Goal: Subscribe to service/newsletter

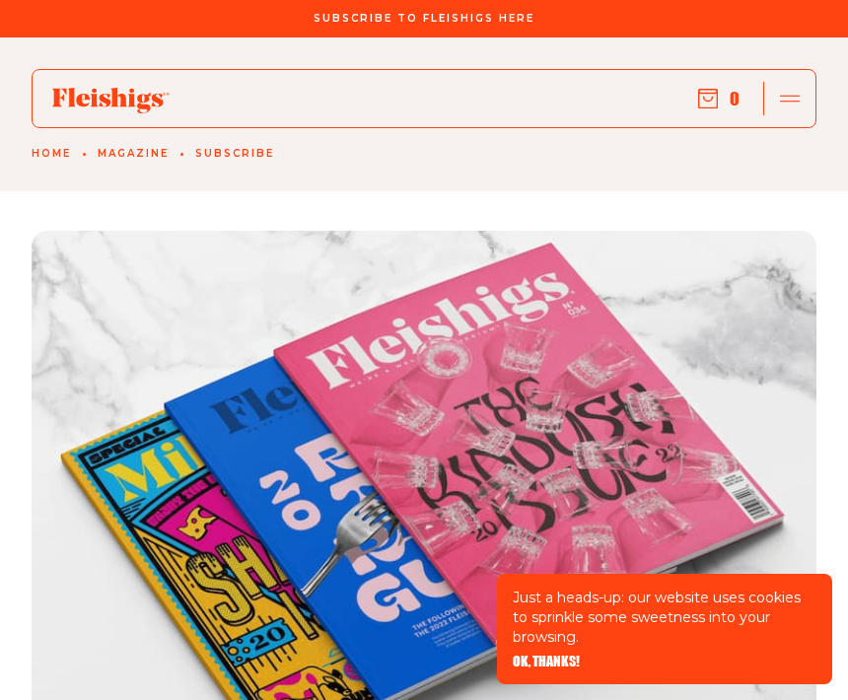
click at [793, 103] on icon "button" at bounding box center [790, 99] width 20 height 20
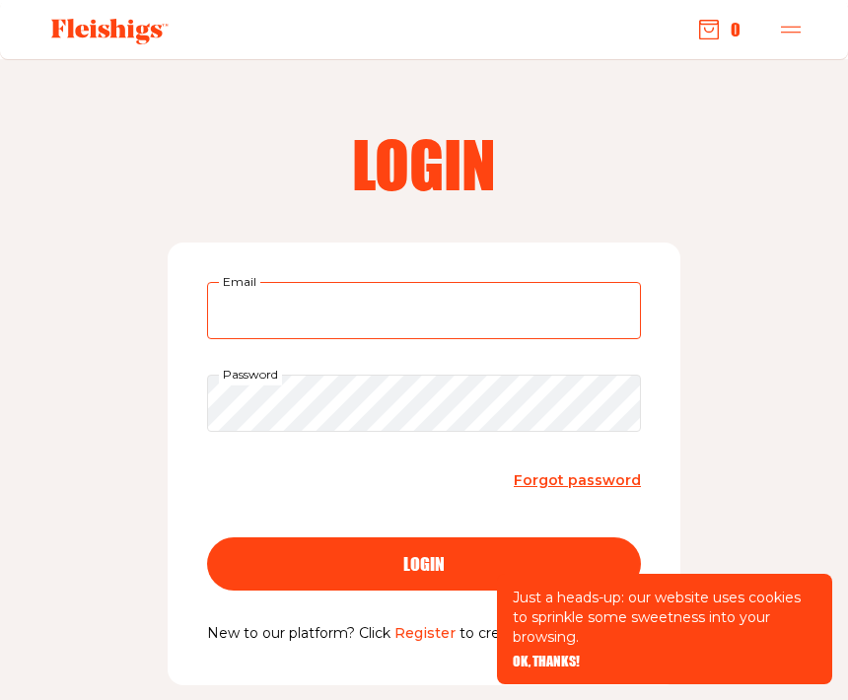
click at [543, 315] on input "Email" at bounding box center [424, 310] width 434 height 57
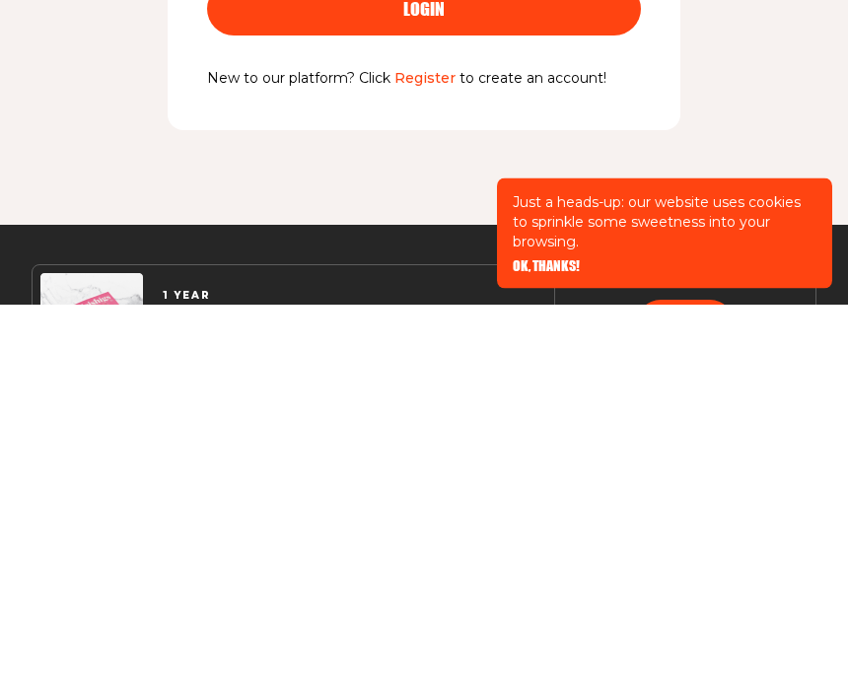
scroll to position [163, 0]
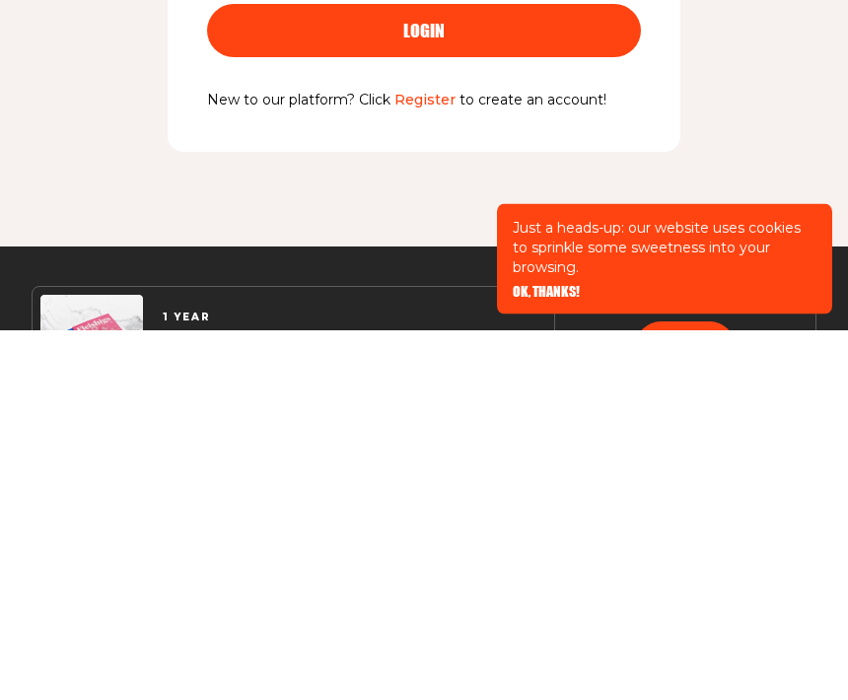
click at [435, 462] on link "Register" at bounding box center [424, 471] width 61 height 18
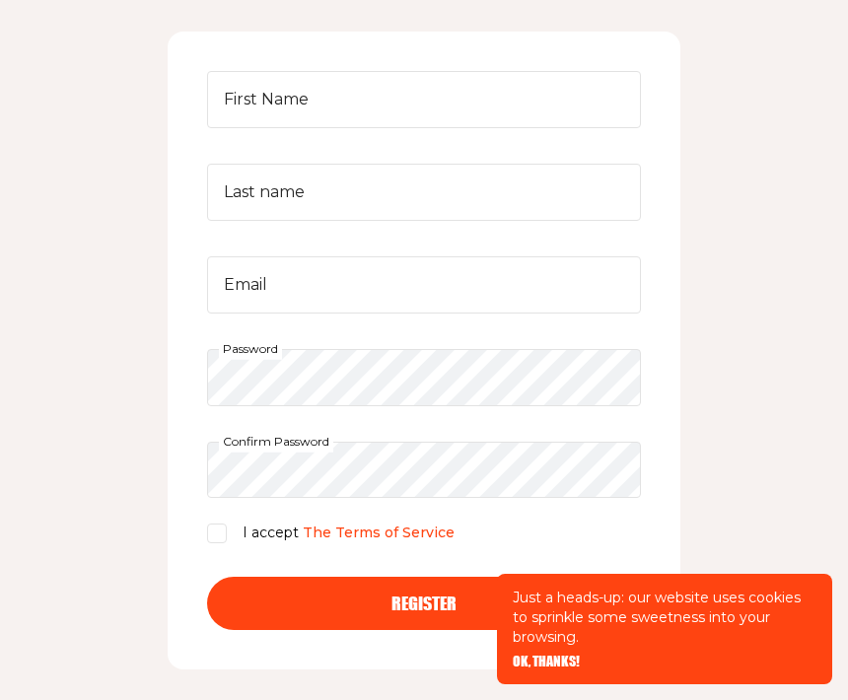
scroll to position [302, 0]
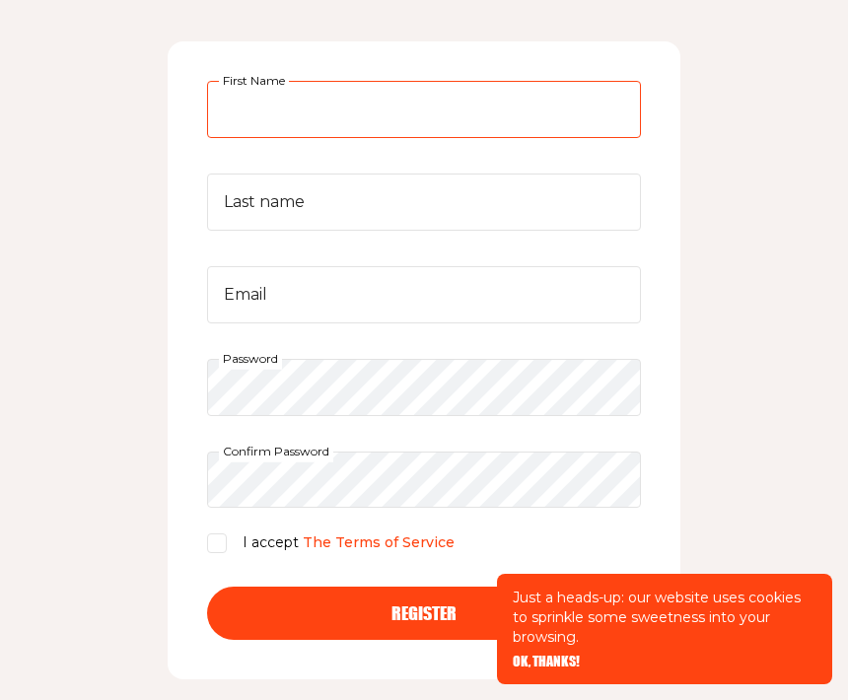
click at [251, 102] on input "First Name" at bounding box center [424, 109] width 434 height 57
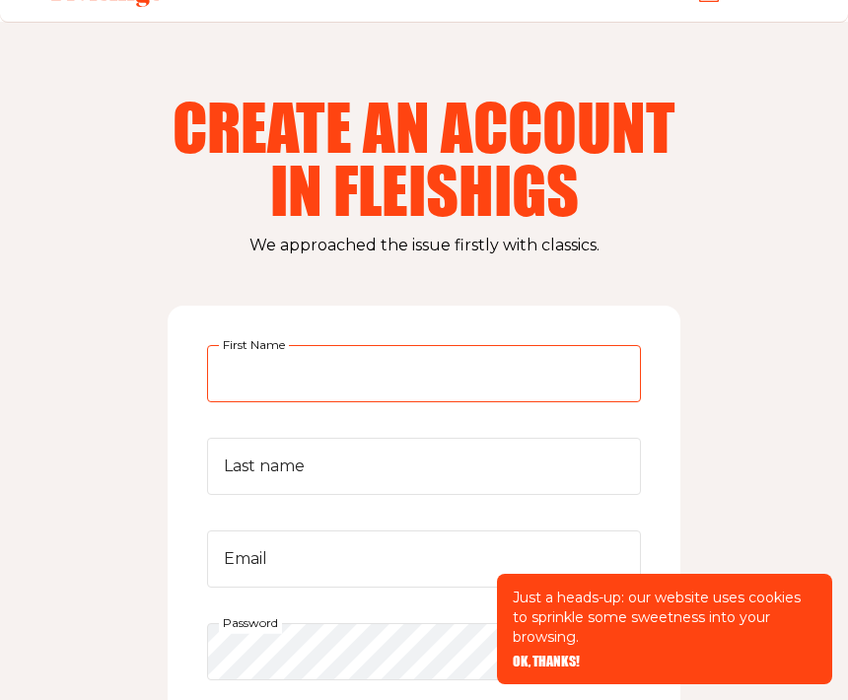
scroll to position [0, 0]
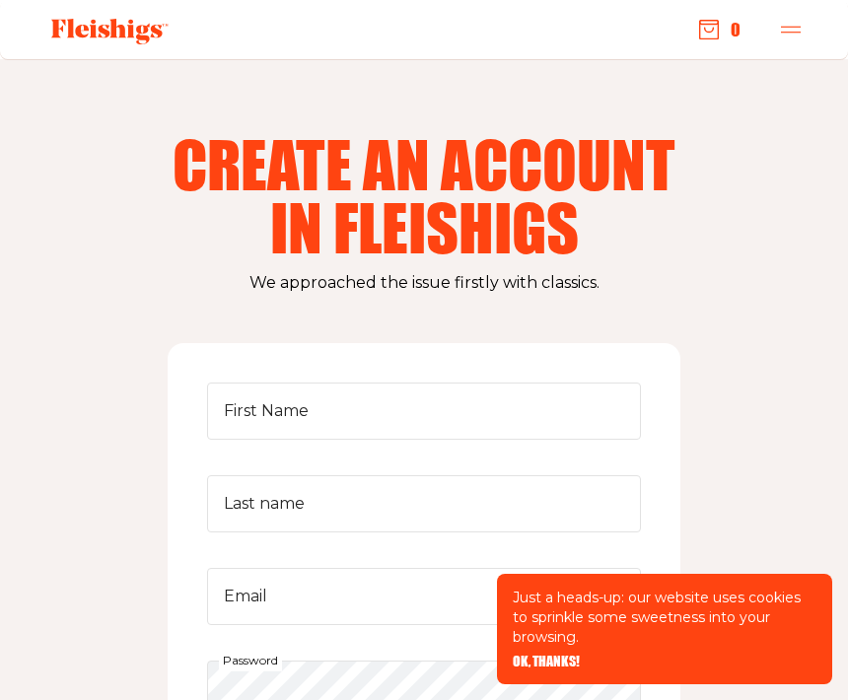
click at [787, 42] on div at bounding box center [790, 30] width 52 height 34
click at [794, 21] on icon "button" at bounding box center [791, 30] width 20 height 20
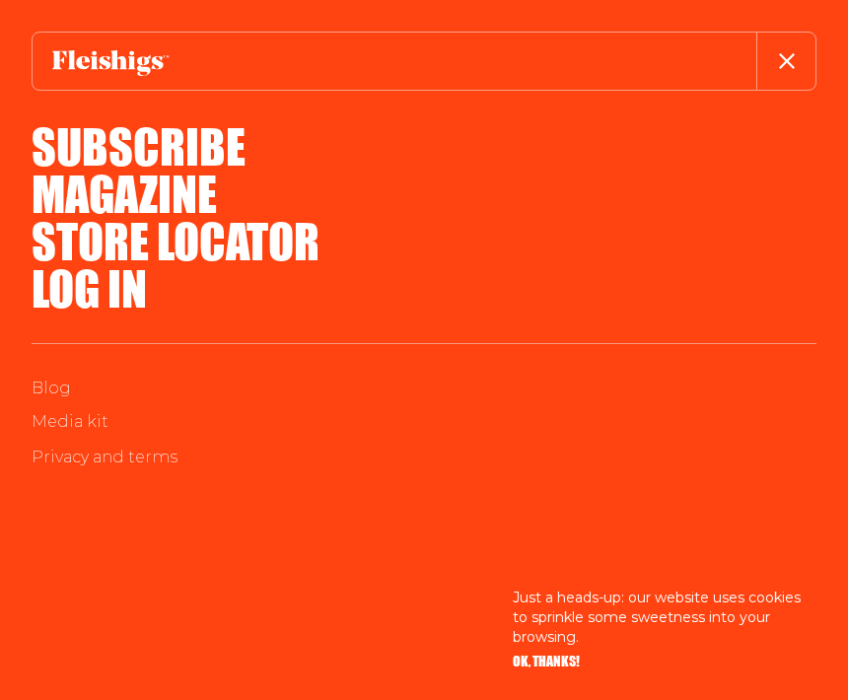
click at [776, 78] on button "button" at bounding box center [785, 61] width 59 height 57
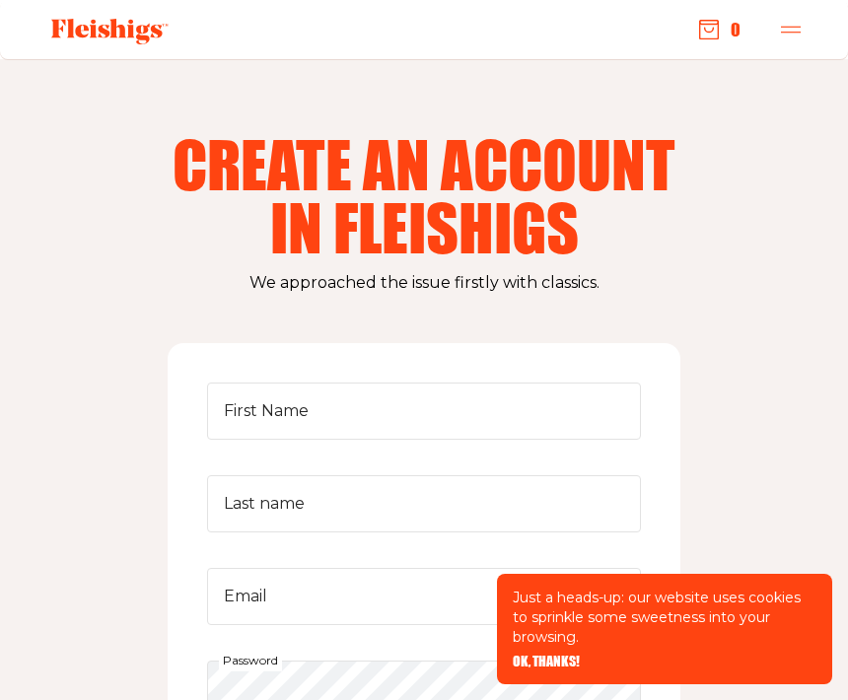
click at [798, 27] on use "button" at bounding box center [791, 29] width 20 height 7
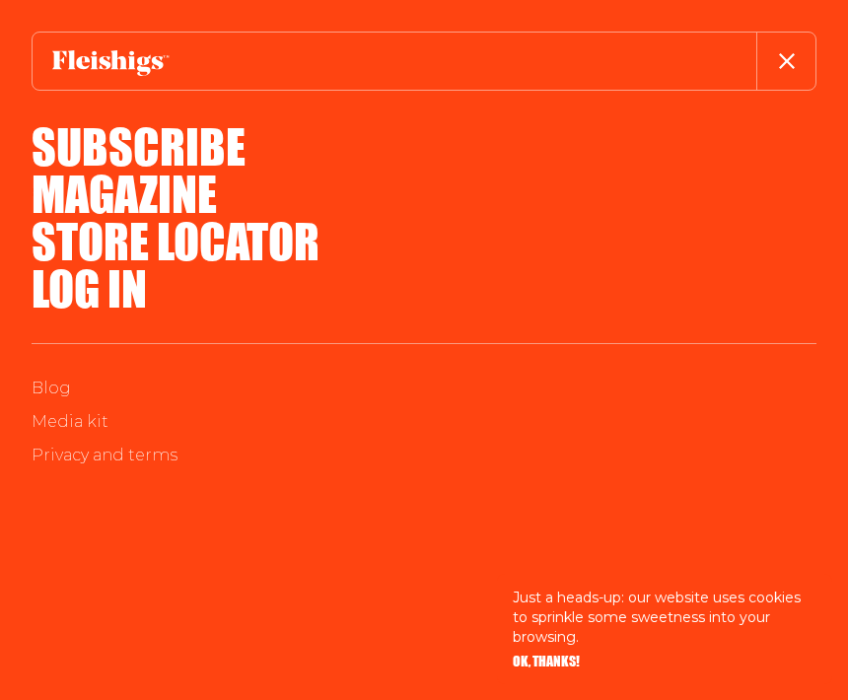
click at [116, 285] on link "Log in" at bounding box center [89, 287] width 115 height 71
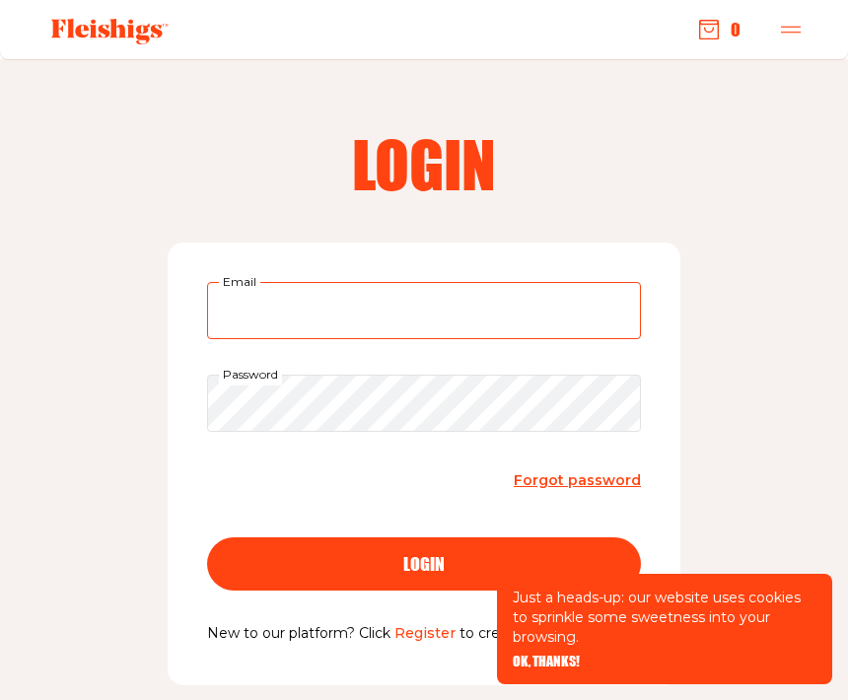
click at [415, 320] on input "Email" at bounding box center [424, 310] width 434 height 57
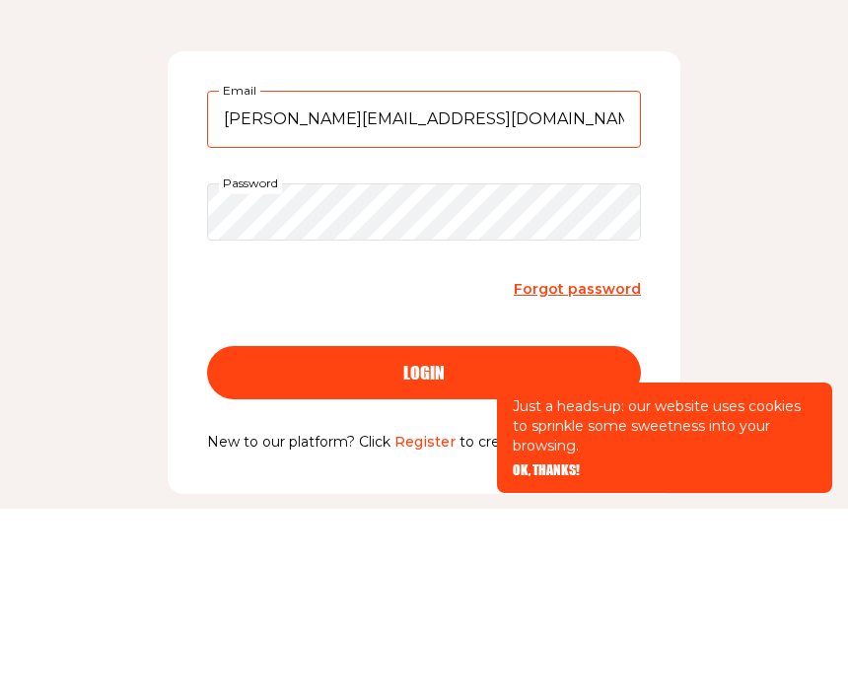
type input "Wendy@glantzlaw.com"
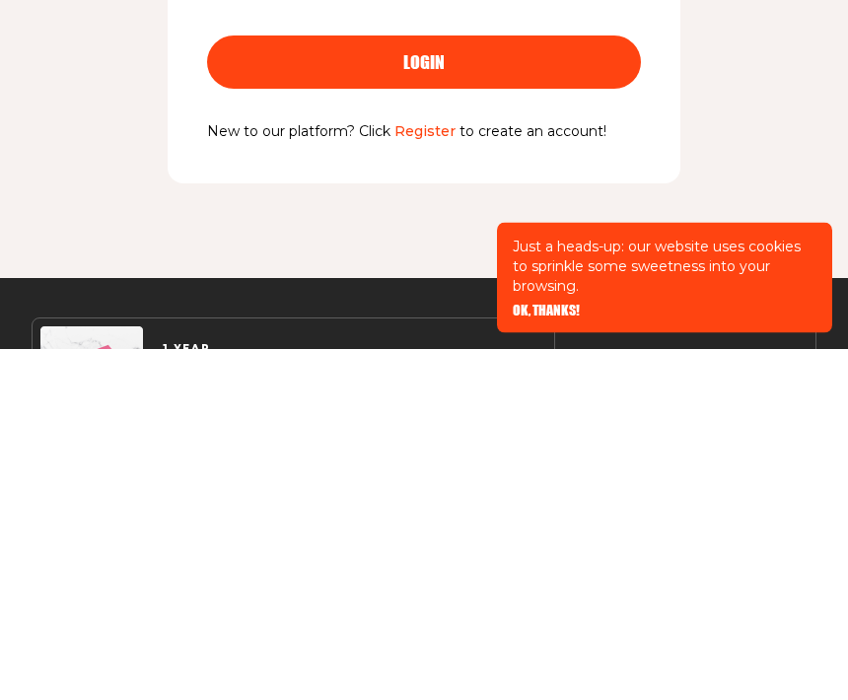
click at [429, 405] on span "login" at bounding box center [423, 414] width 41 height 18
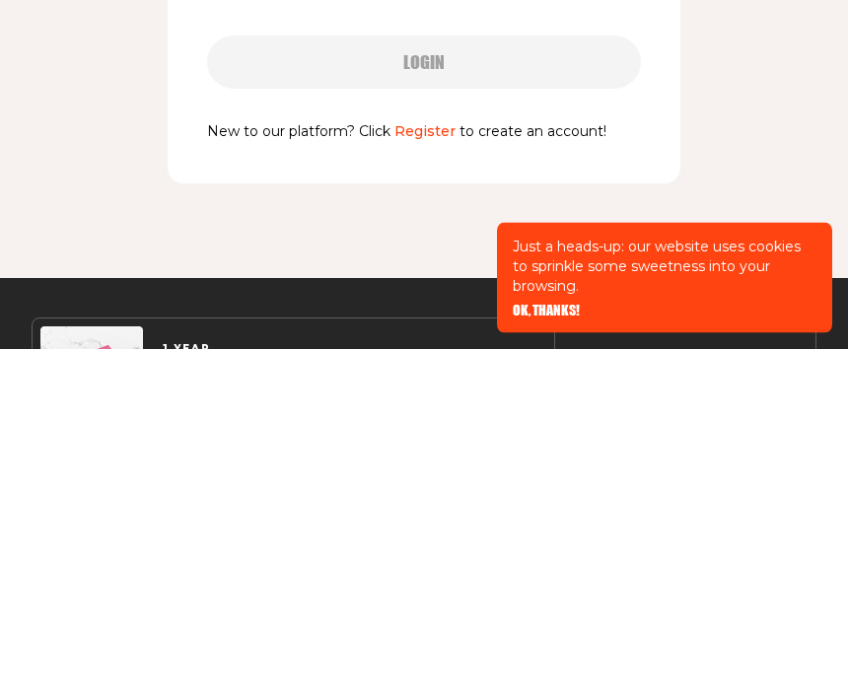
scroll to position [414, 0]
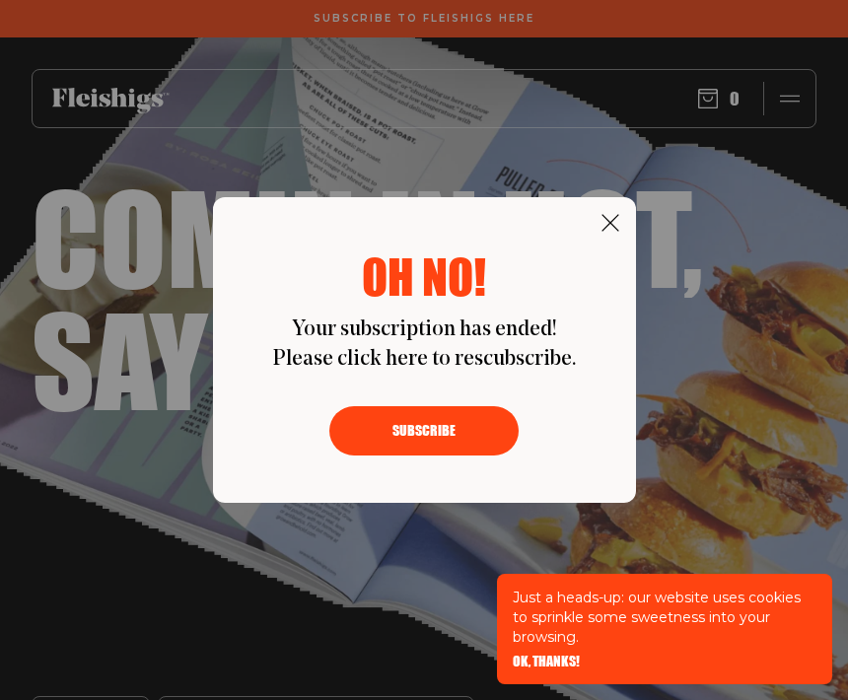
click at [613, 204] on div "Oh no! Your subscription has ended! Please click here to rescubscribe. Subscribe" at bounding box center [424, 350] width 423 height 306
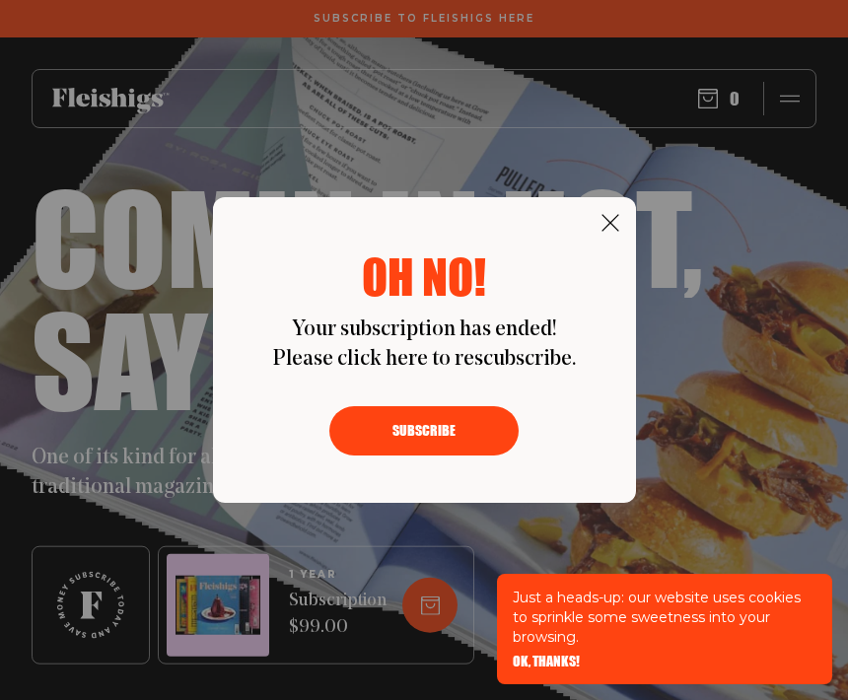
click at [591, 226] on div "Oh no! Your subscription has ended! Please click here to rescubscribe. Subscribe" at bounding box center [424, 350] width 423 height 306
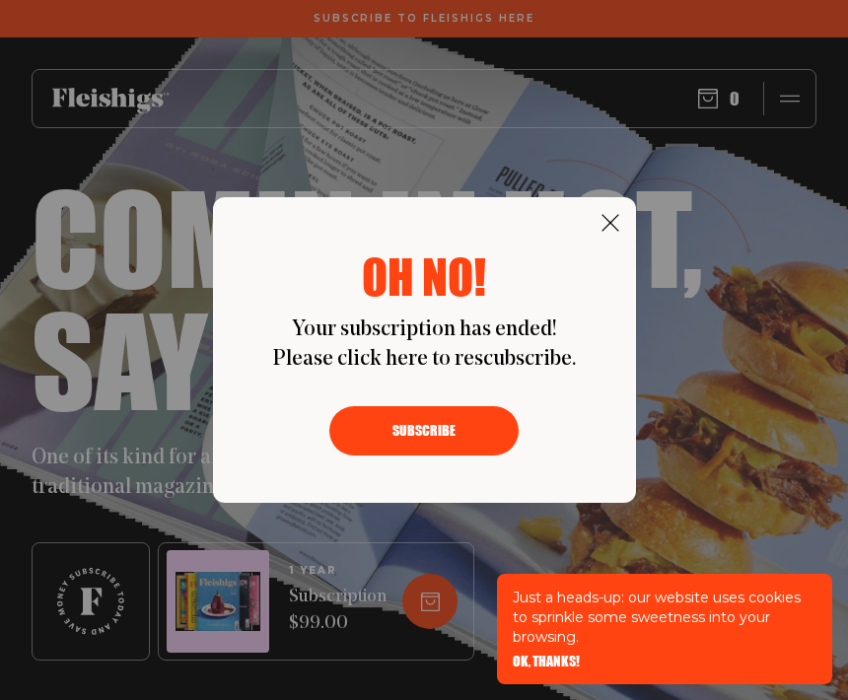
click at [622, 194] on div "Oh no! Your subscription has ended! Please click here to rescubscribe. Subscribe" at bounding box center [424, 350] width 848 height 700
click at [607, 223] on use at bounding box center [610, 223] width 17 height 17
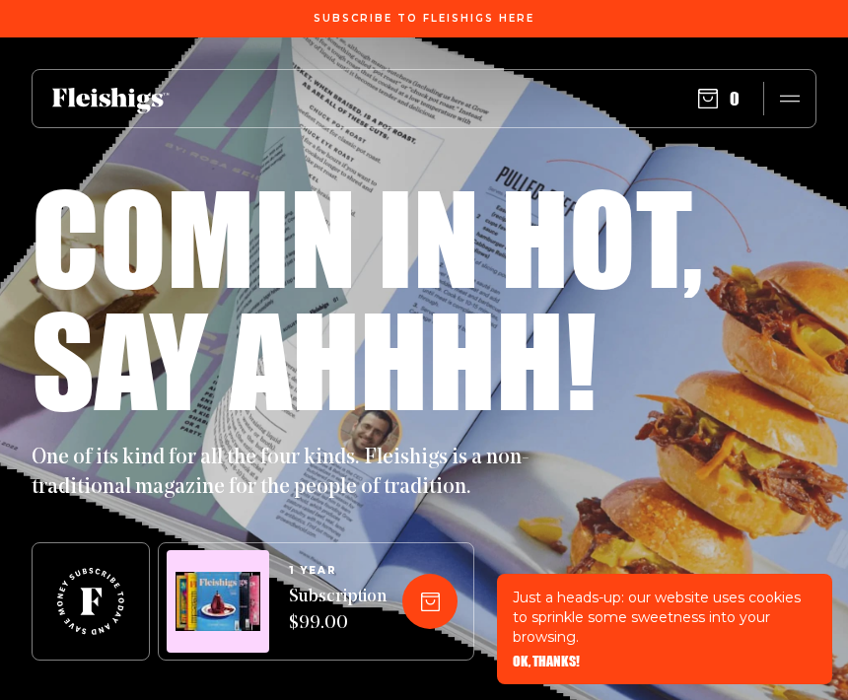
click at [616, 229] on h1 "Comin in hot," at bounding box center [368, 237] width 672 height 122
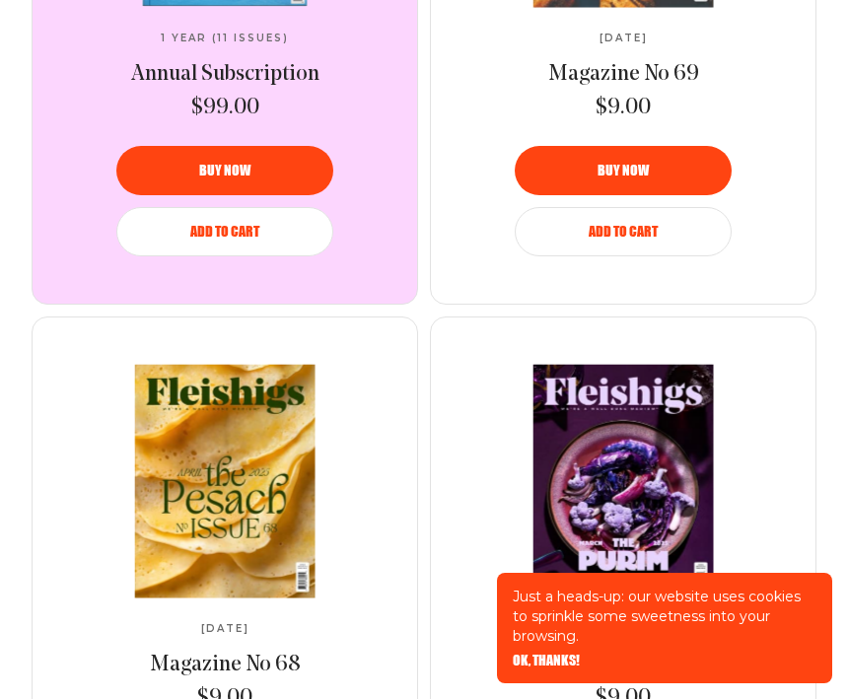
scroll to position [2516, 0]
